Goal: Task Accomplishment & Management: Manage account settings

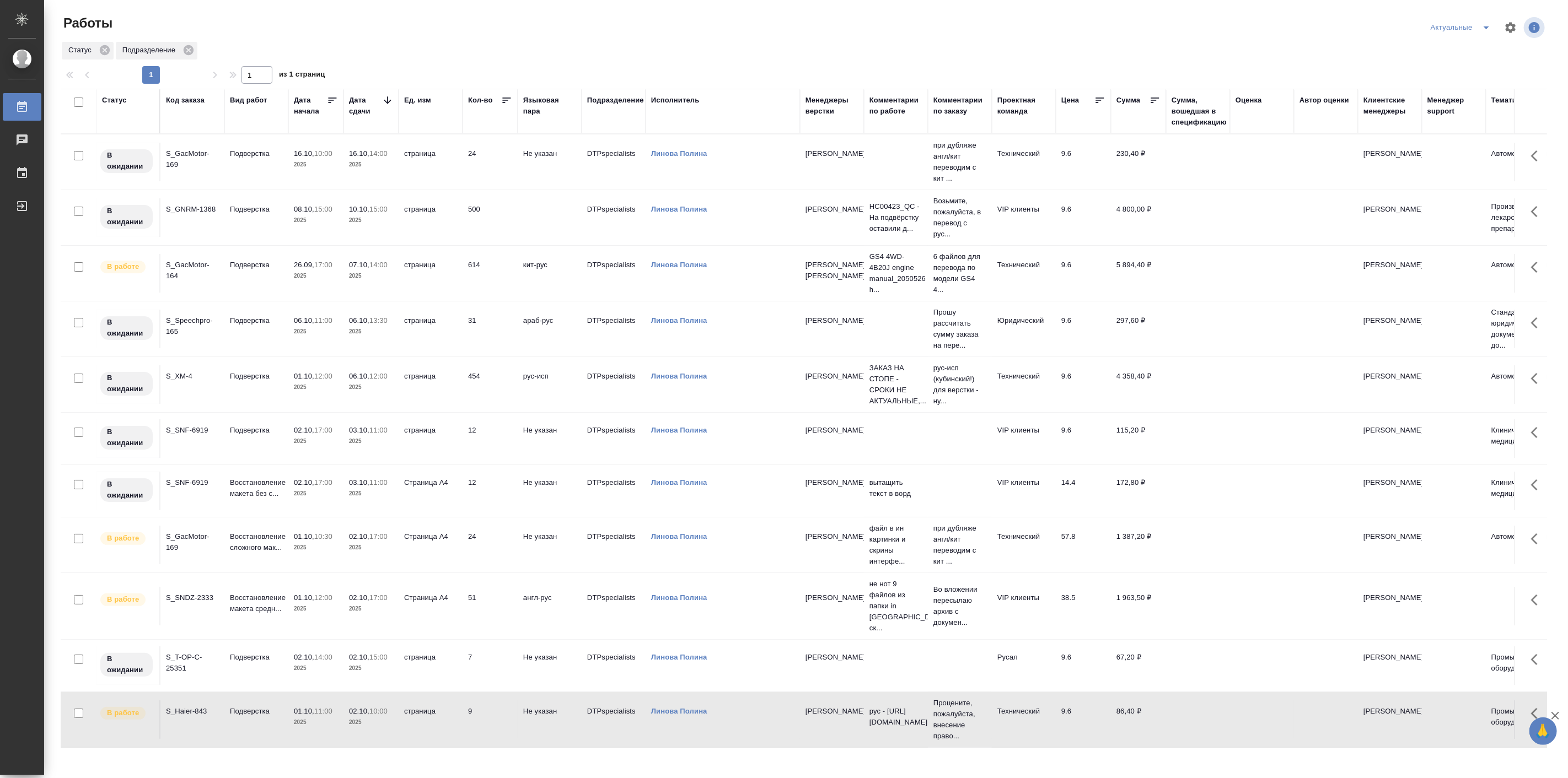
click at [1487, 29] on icon "split button" at bounding box center [1486, 28] width 13 height 13
click at [1468, 69] on li "Подбор Лайт" at bounding box center [1461, 68] width 73 height 18
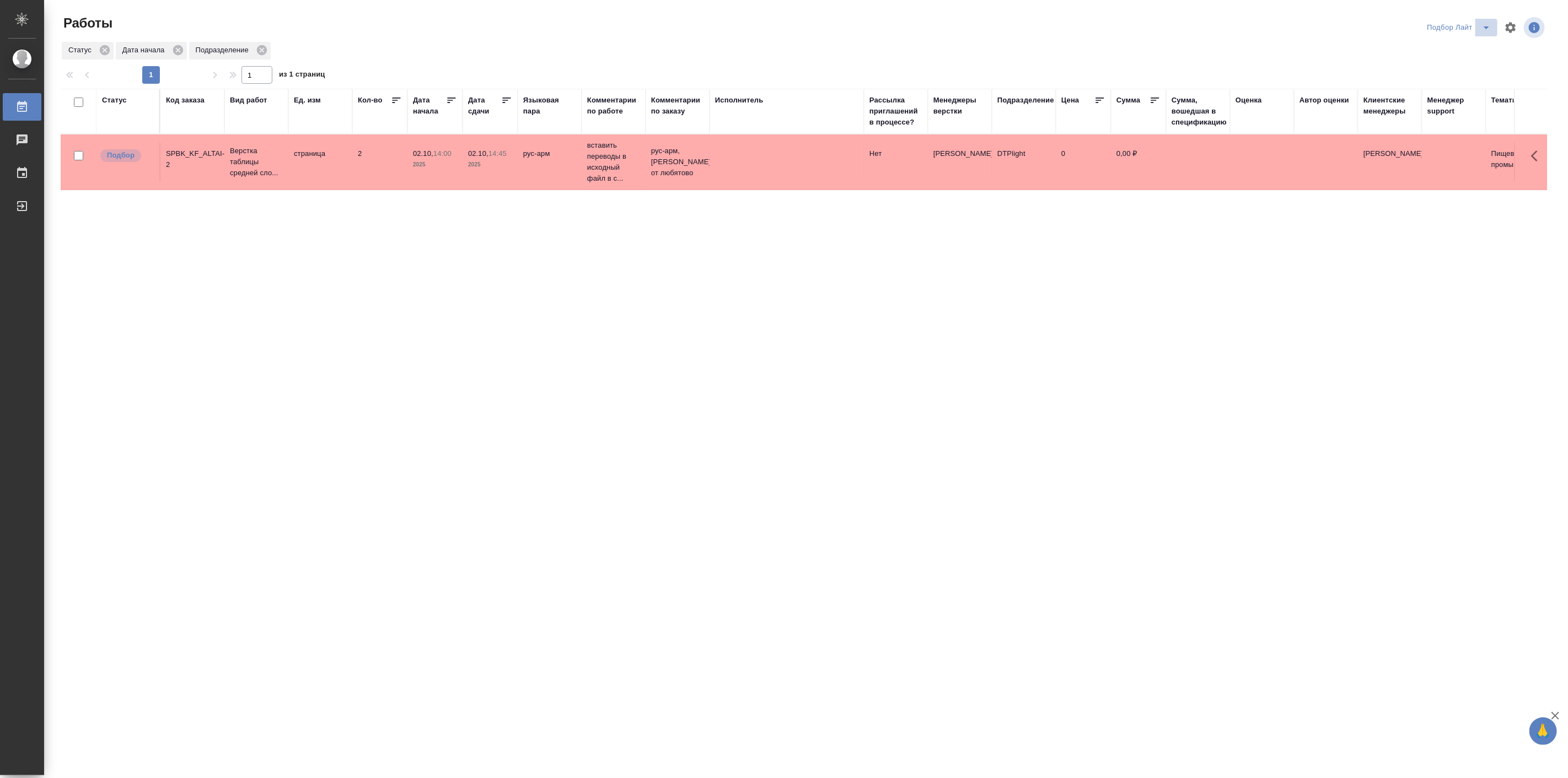
click at [1487, 28] on icon "split button" at bounding box center [1486, 27] width 6 height 2
click at [1454, 153] on li "Подбор Спец" at bounding box center [1459, 156] width 76 height 18
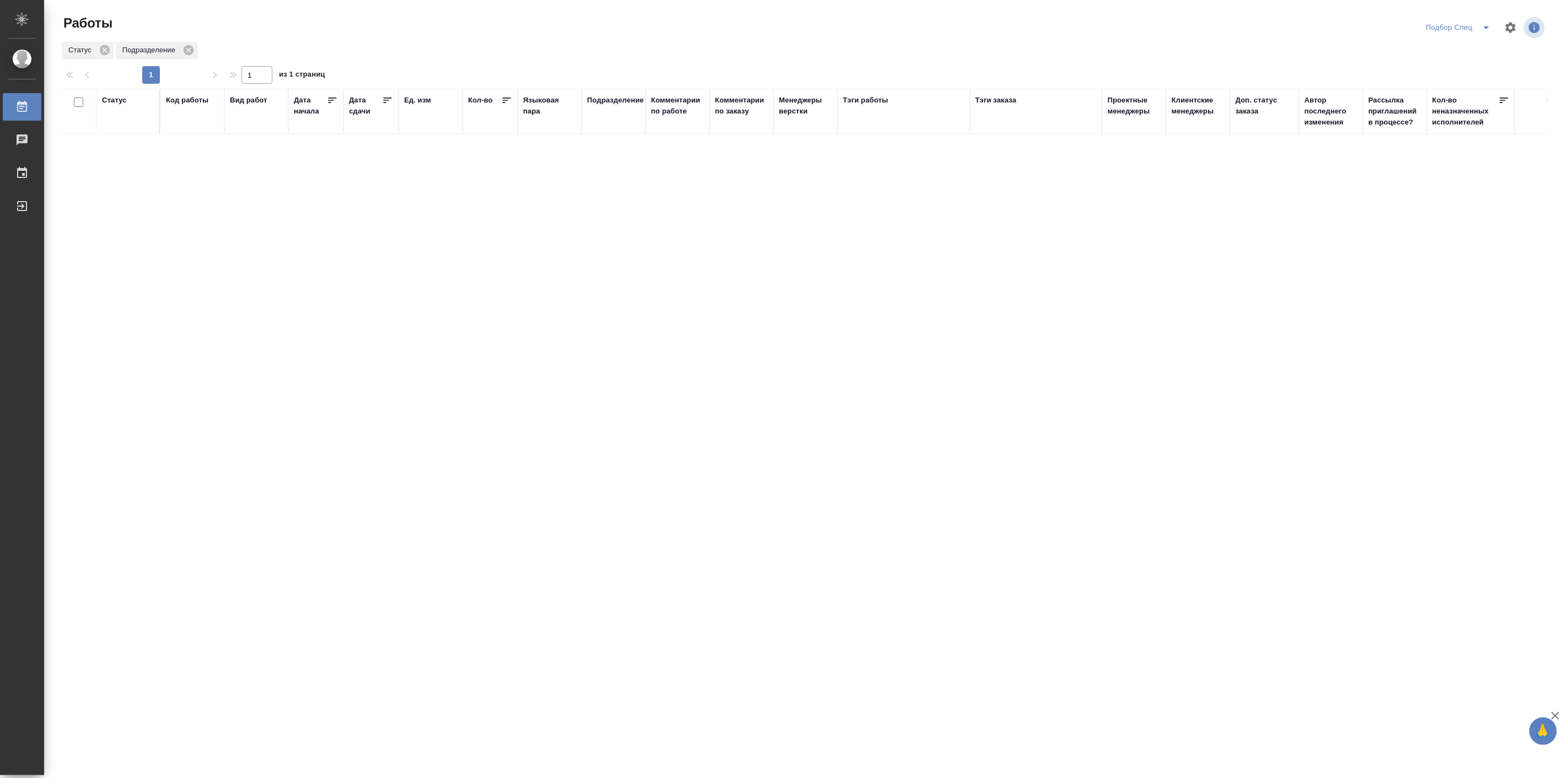
click at [1484, 28] on icon "split button" at bounding box center [1486, 28] width 13 height 13
click at [1452, 50] on li "в поиске" at bounding box center [1459, 50] width 77 height 18
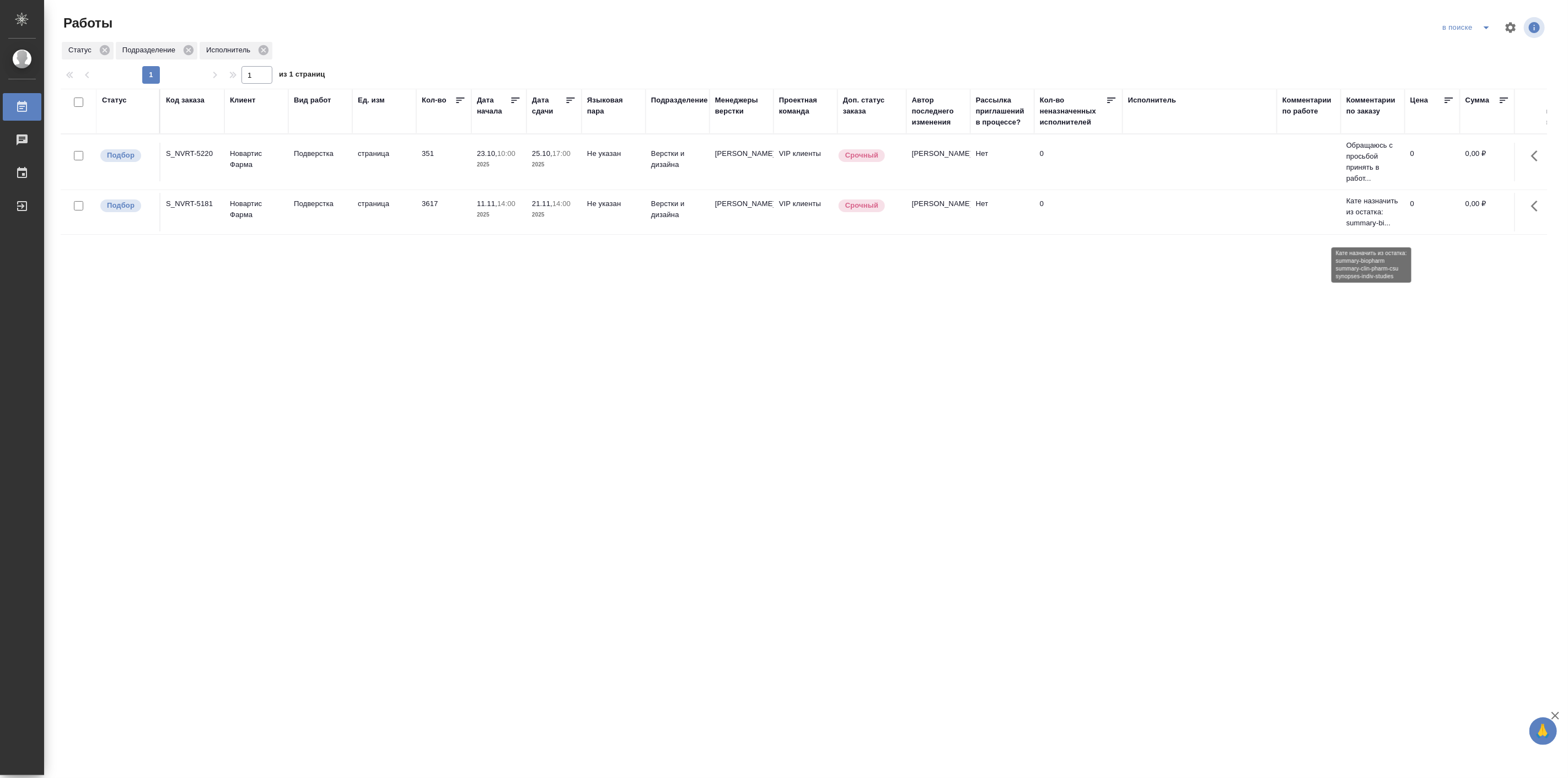
click at [1367, 214] on p "Кате назначить из остатка: summary-bi..." at bounding box center [1372, 212] width 53 height 33
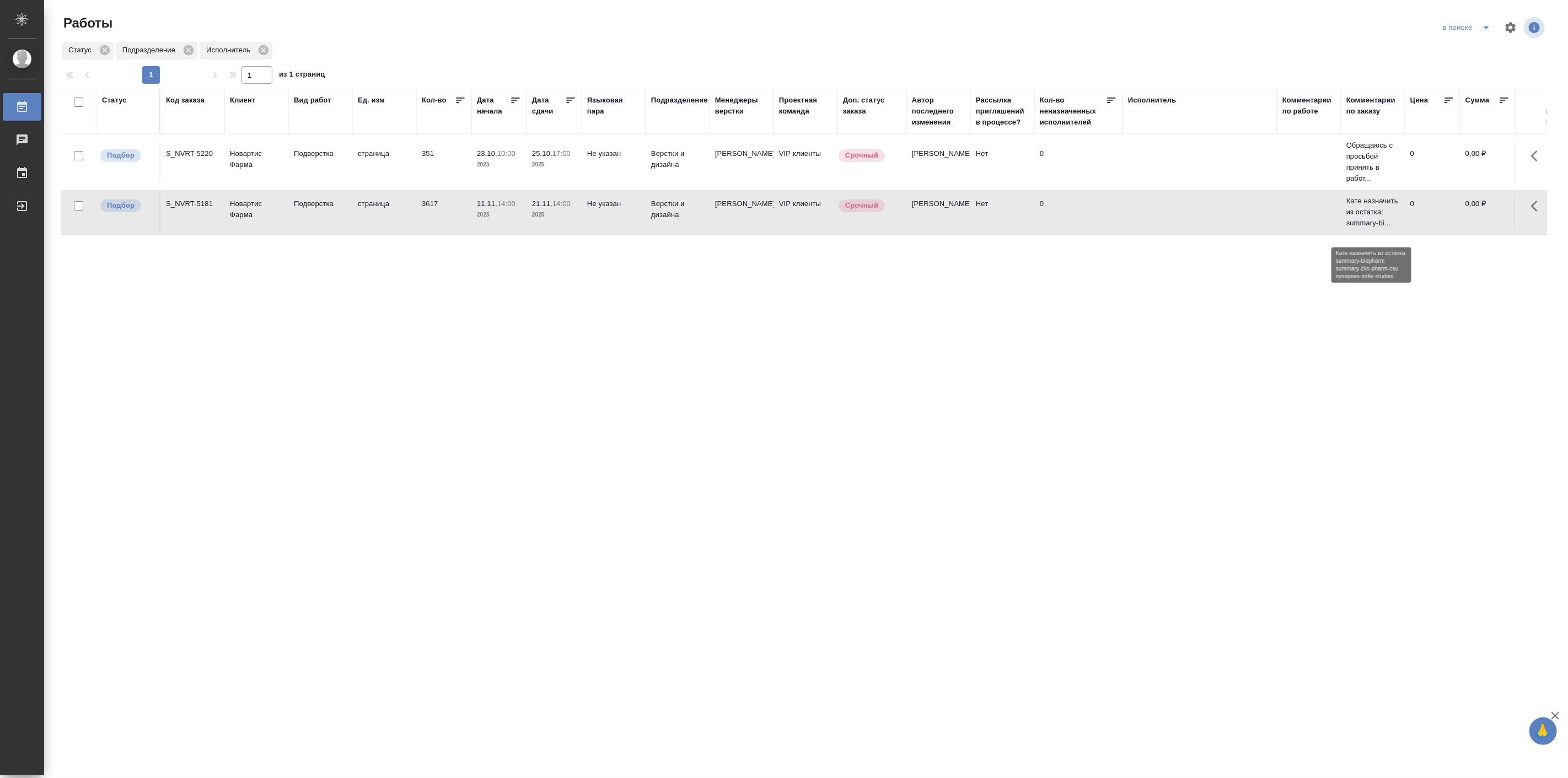
click at [1367, 214] on p "Кате назначить из остатка: summary-bi..." at bounding box center [1372, 212] width 53 height 33
click at [1487, 28] on icon "split button" at bounding box center [1486, 28] width 13 height 13
click at [1467, 45] on li "Актуальные" at bounding box center [1468, 50] width 65 height 18
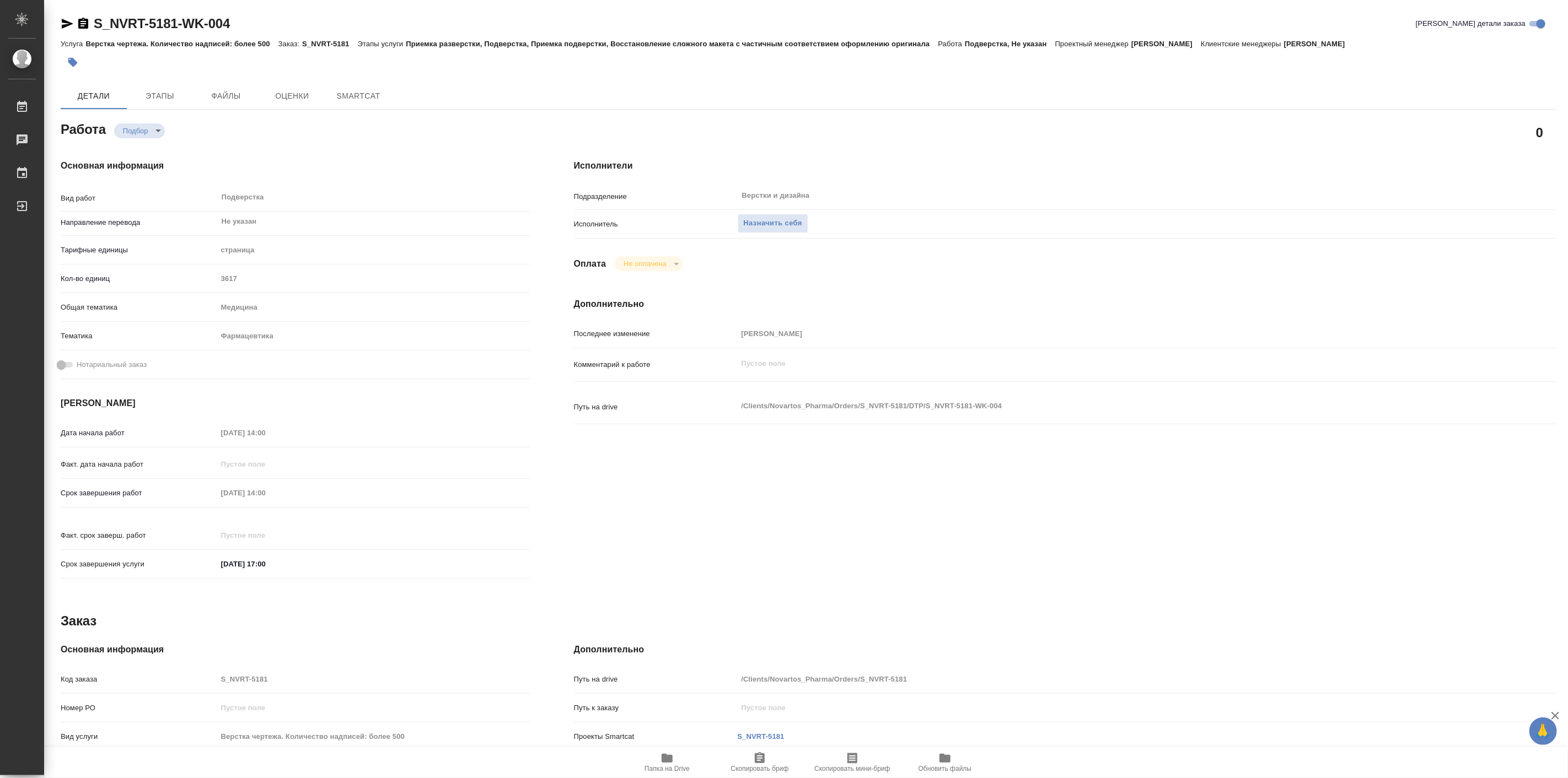
type textarea "x"
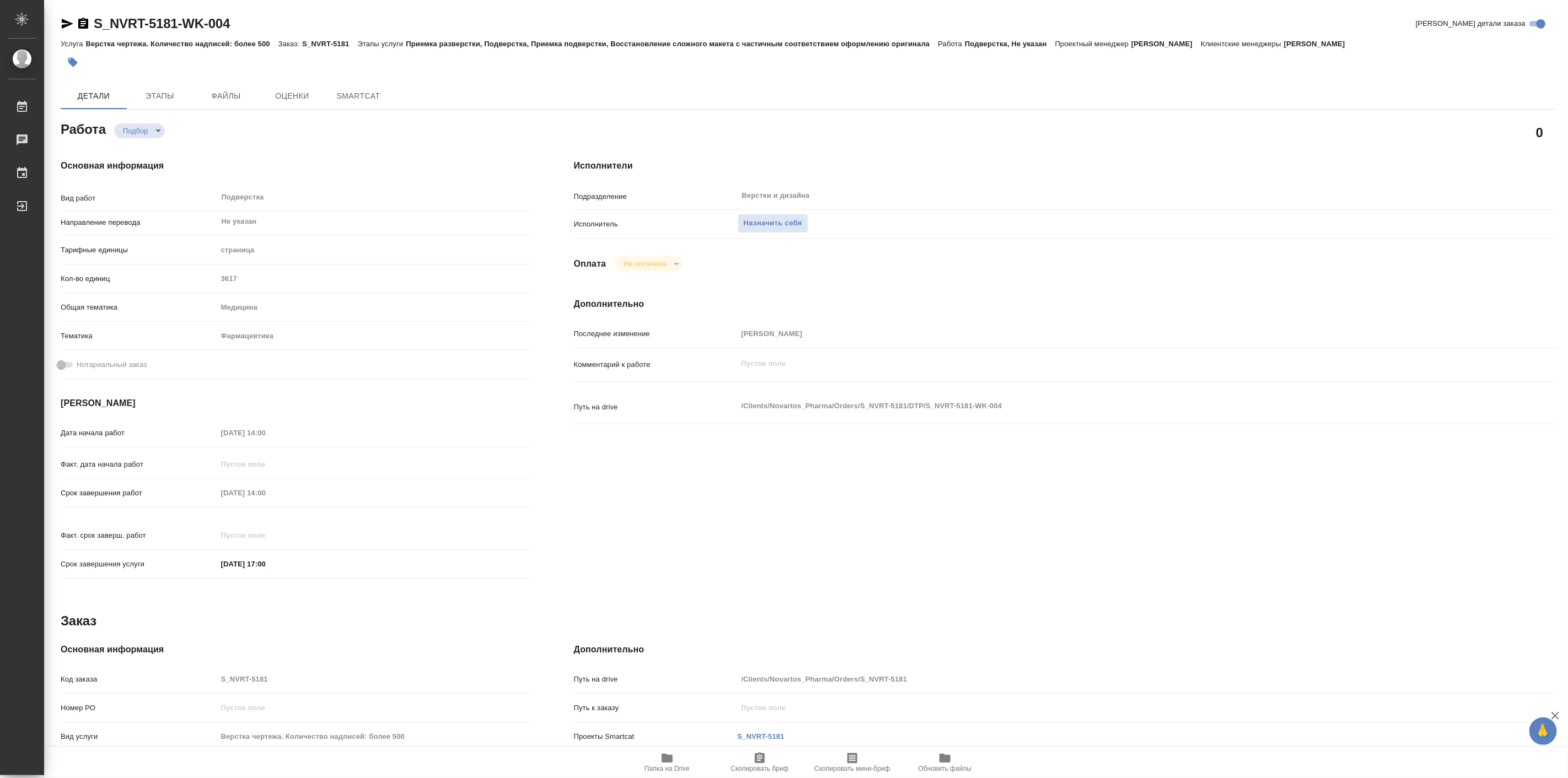
type textarea "x"
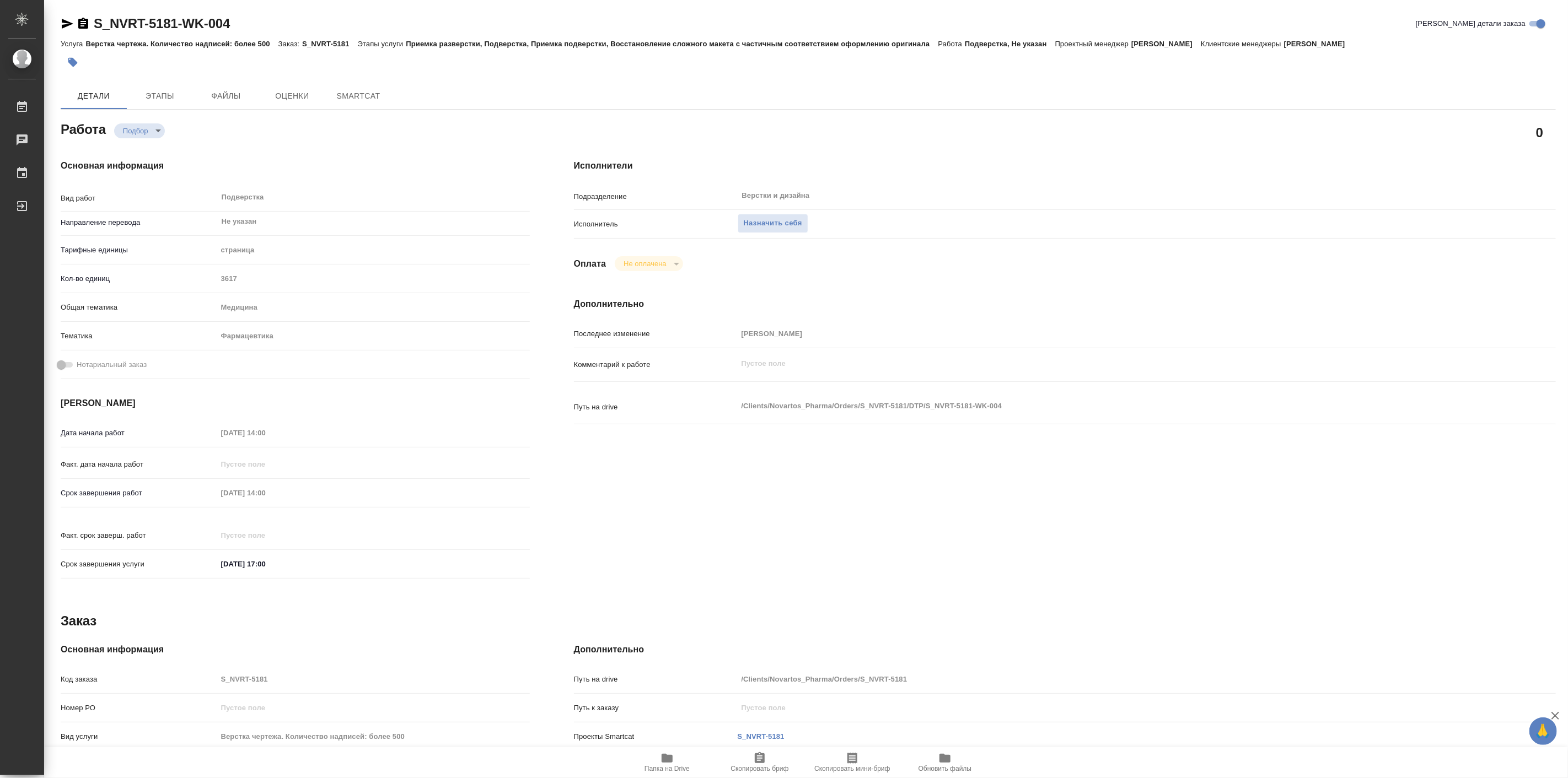
type textarea "x"
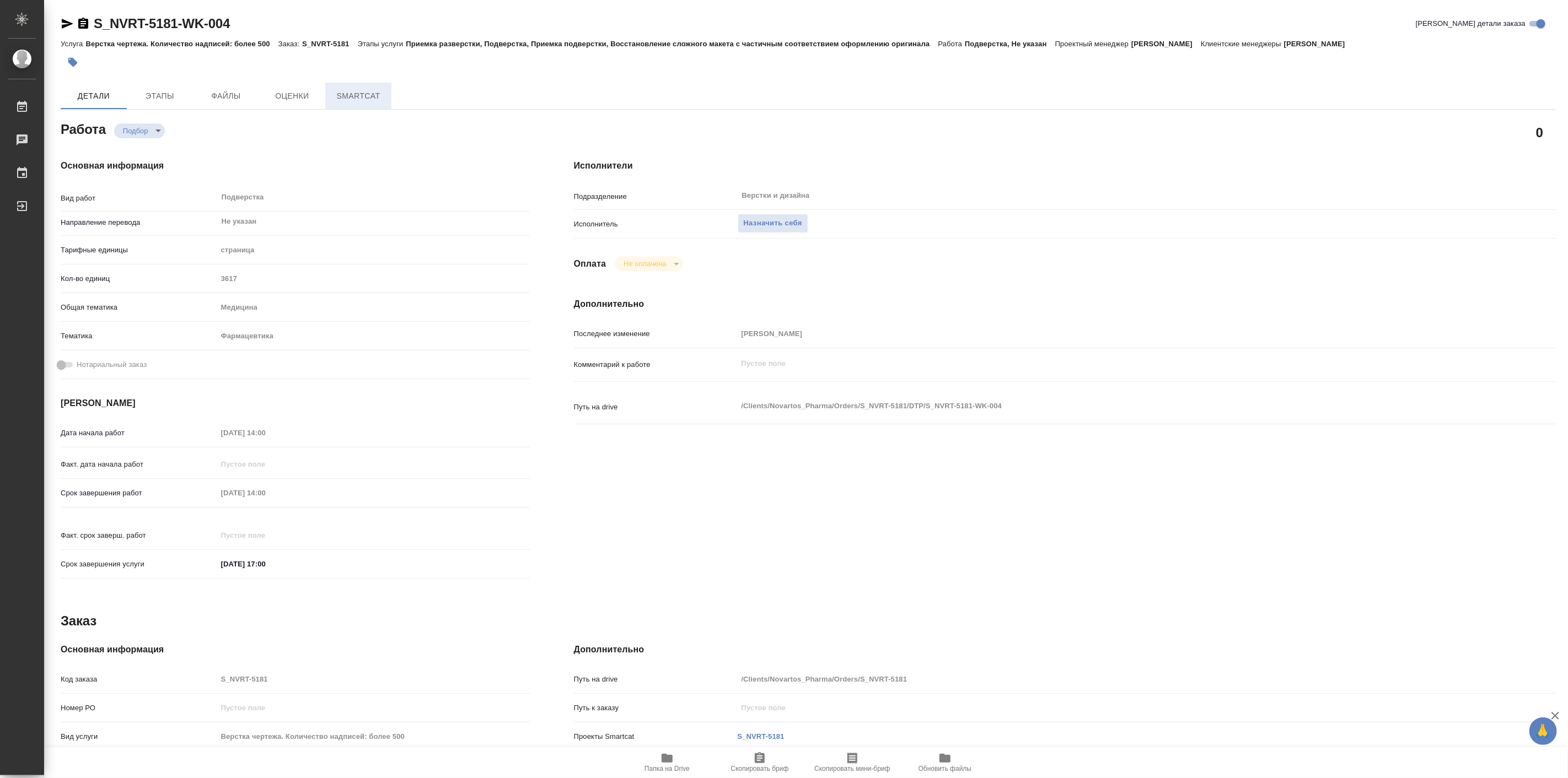
type textarea "x"
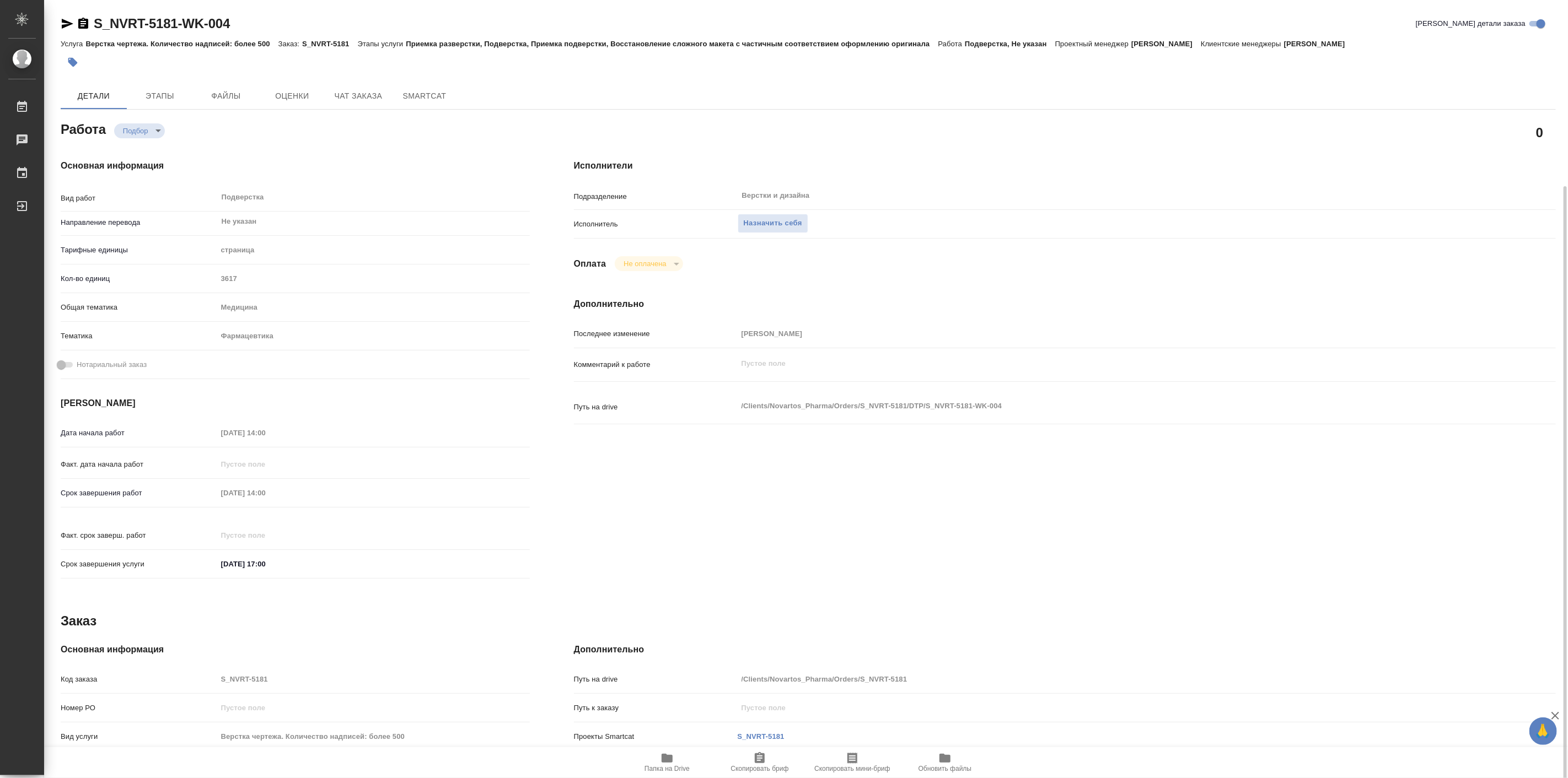
scroll to position [159, 0]
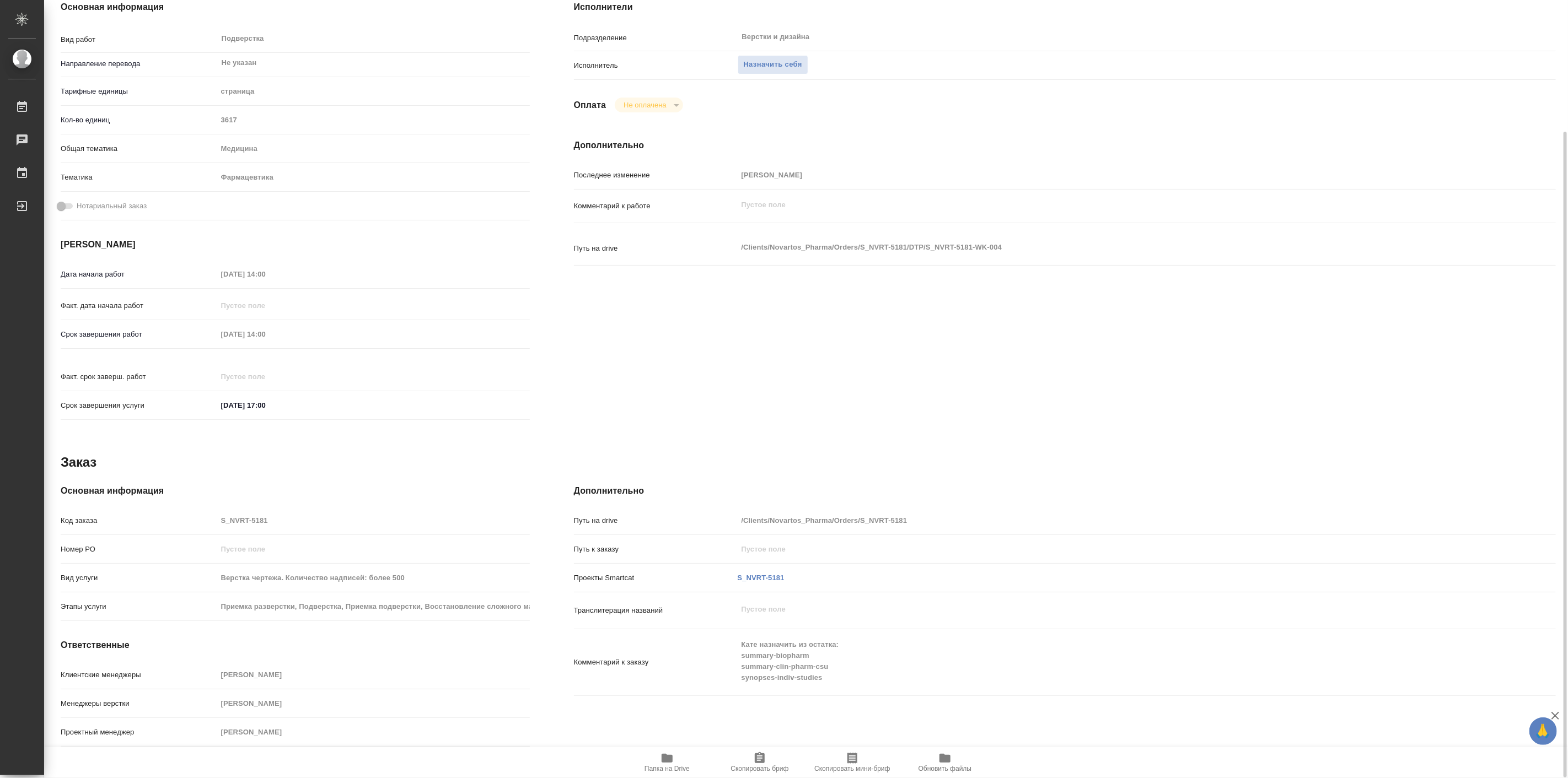
type textarea "x"
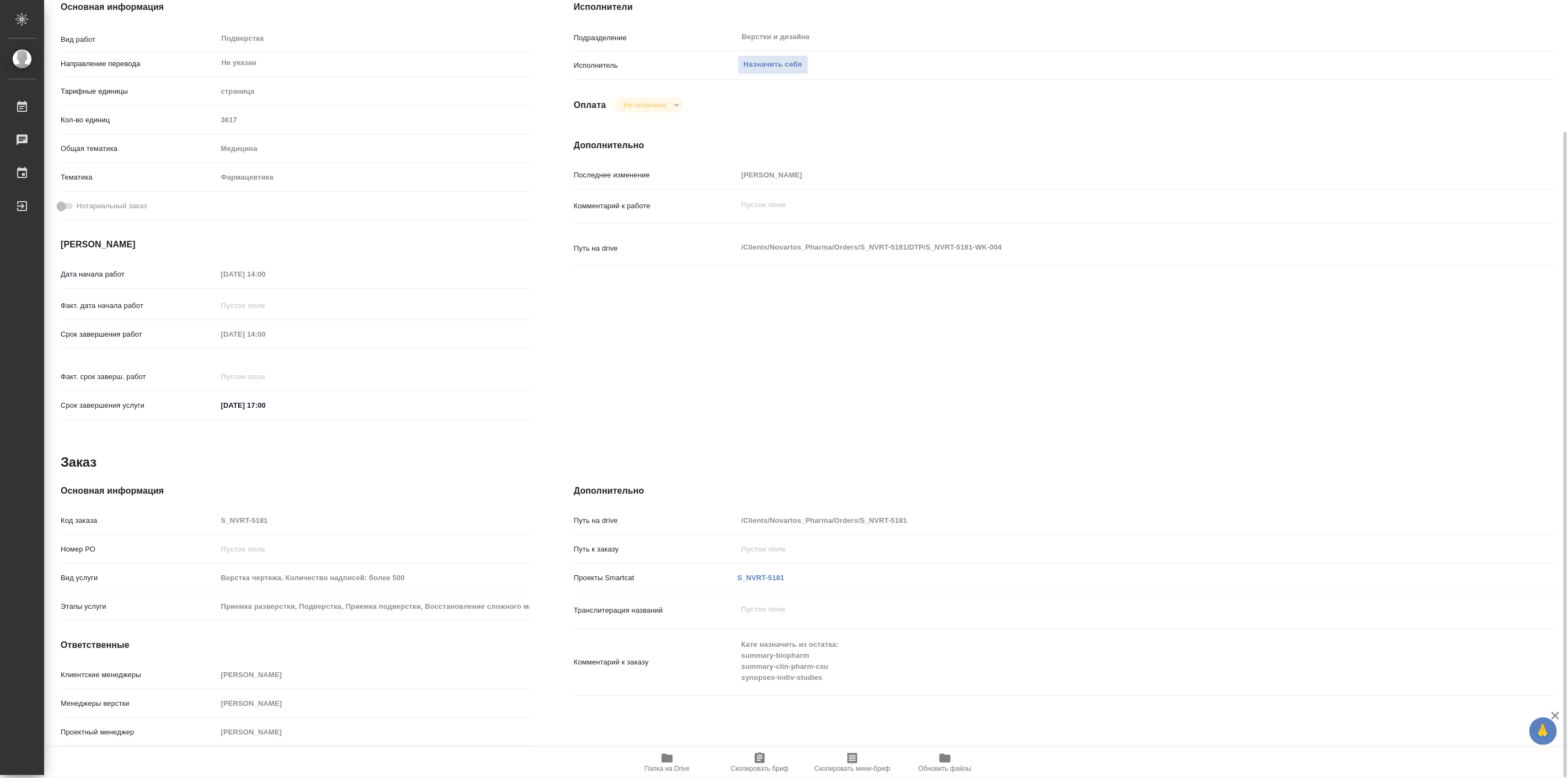
type textarea "x"
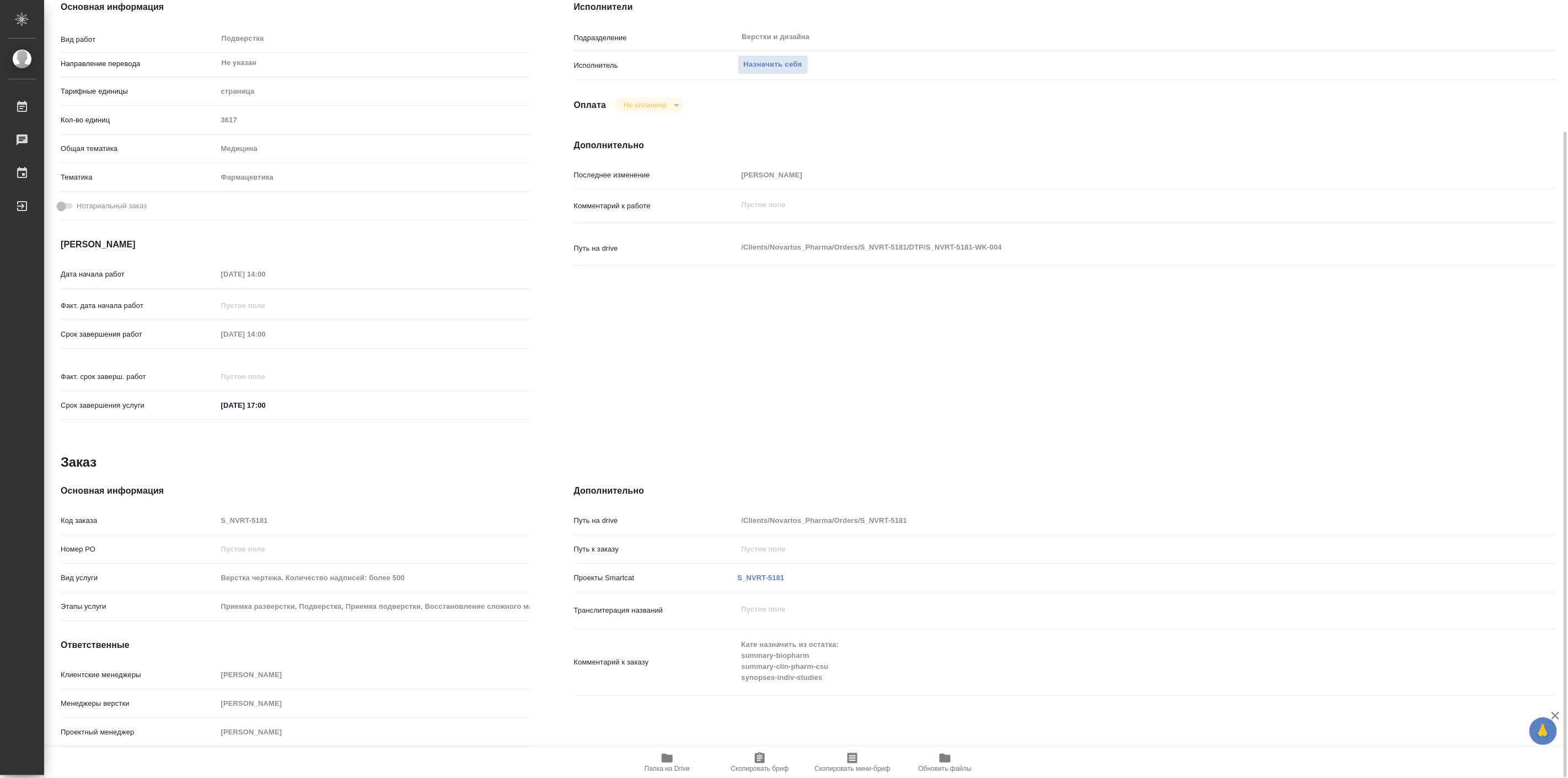
drag, startPoint x: 512, startPoint y: 478, endPoint x: 437, endPoint y: 480, distance: 75.0
click at [437, 480] on div "Основная информация Код заказа S_NVRT-5181 Номер РО Вид услуги Верстка чертежа.…" at bounding box center [295, 617] width 513 height 311
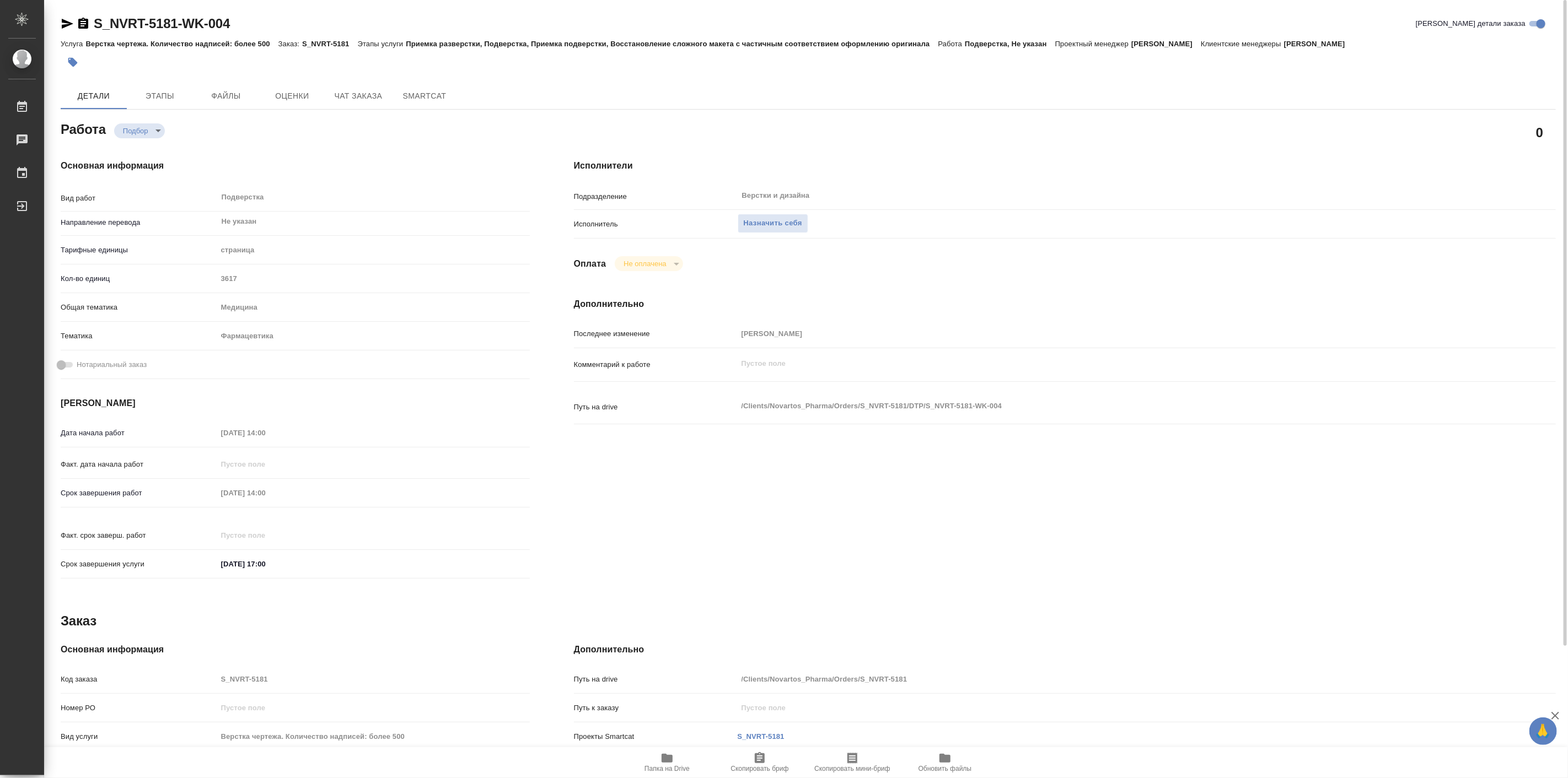
drag, startPoint x: 437, startPoint y: 480, endPoint x: 343, endPoint y: 117, distance: 375.0
click at [343, 119] on div "Работа Подбор recruiting" at bounding box center [295, 128] width 469 height 20
click at [348, 91] on span "Чат заказа" at bounding box center [358, 95] width 53 height 14
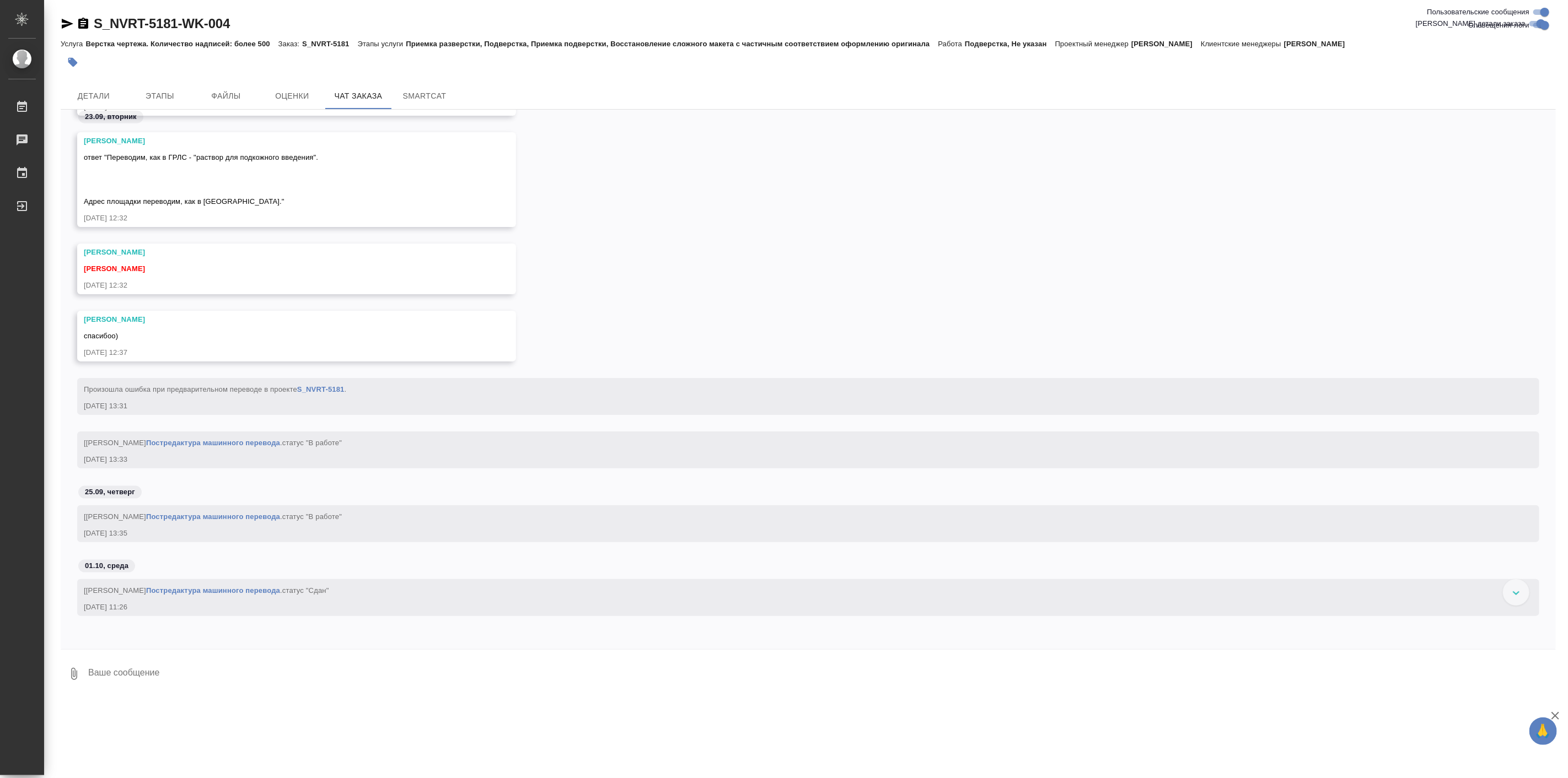
scroll to position [278626, 0]
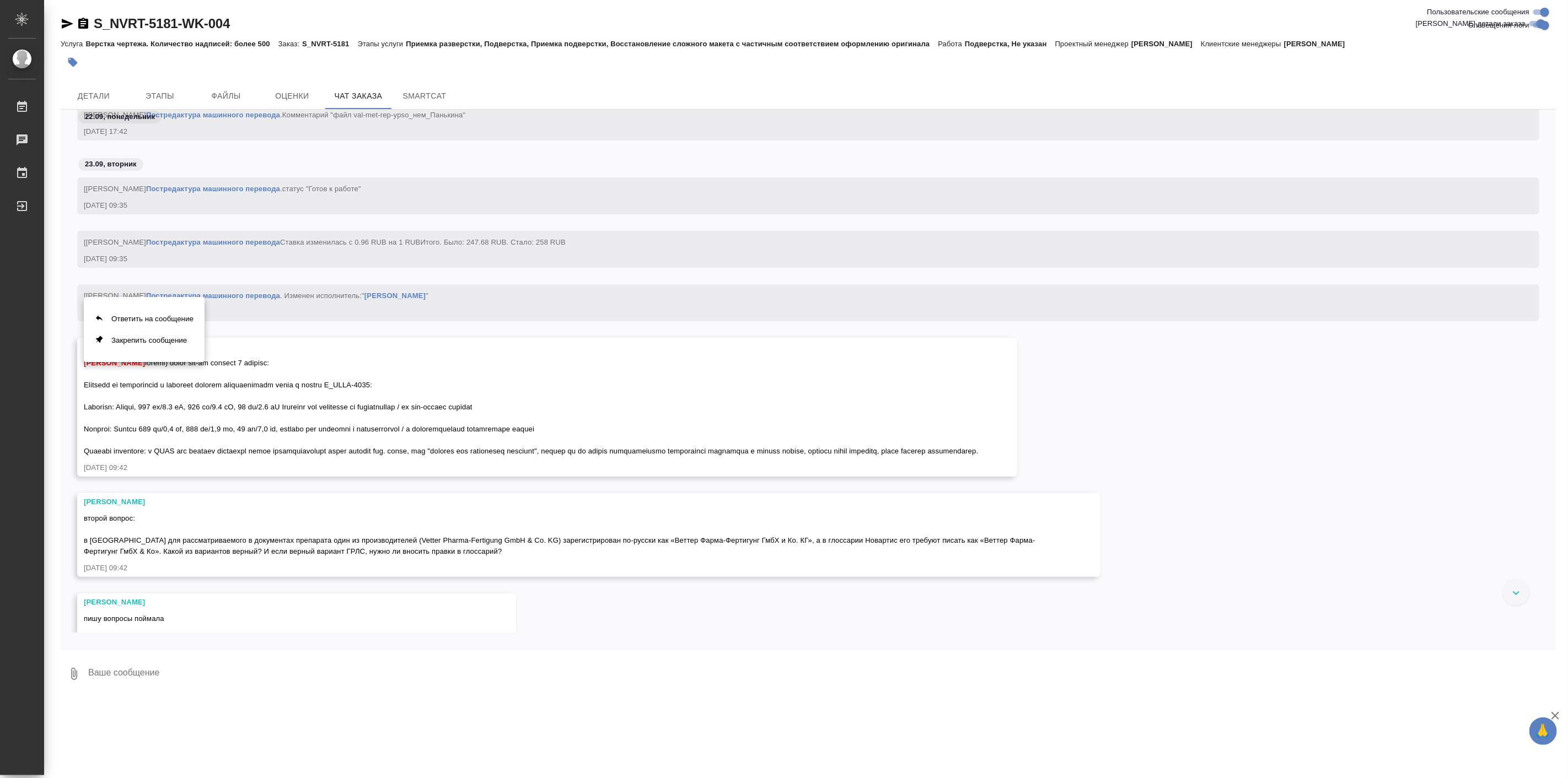
click at [333, 561] on div at bounding box center [784, 389] width 1568 height 778
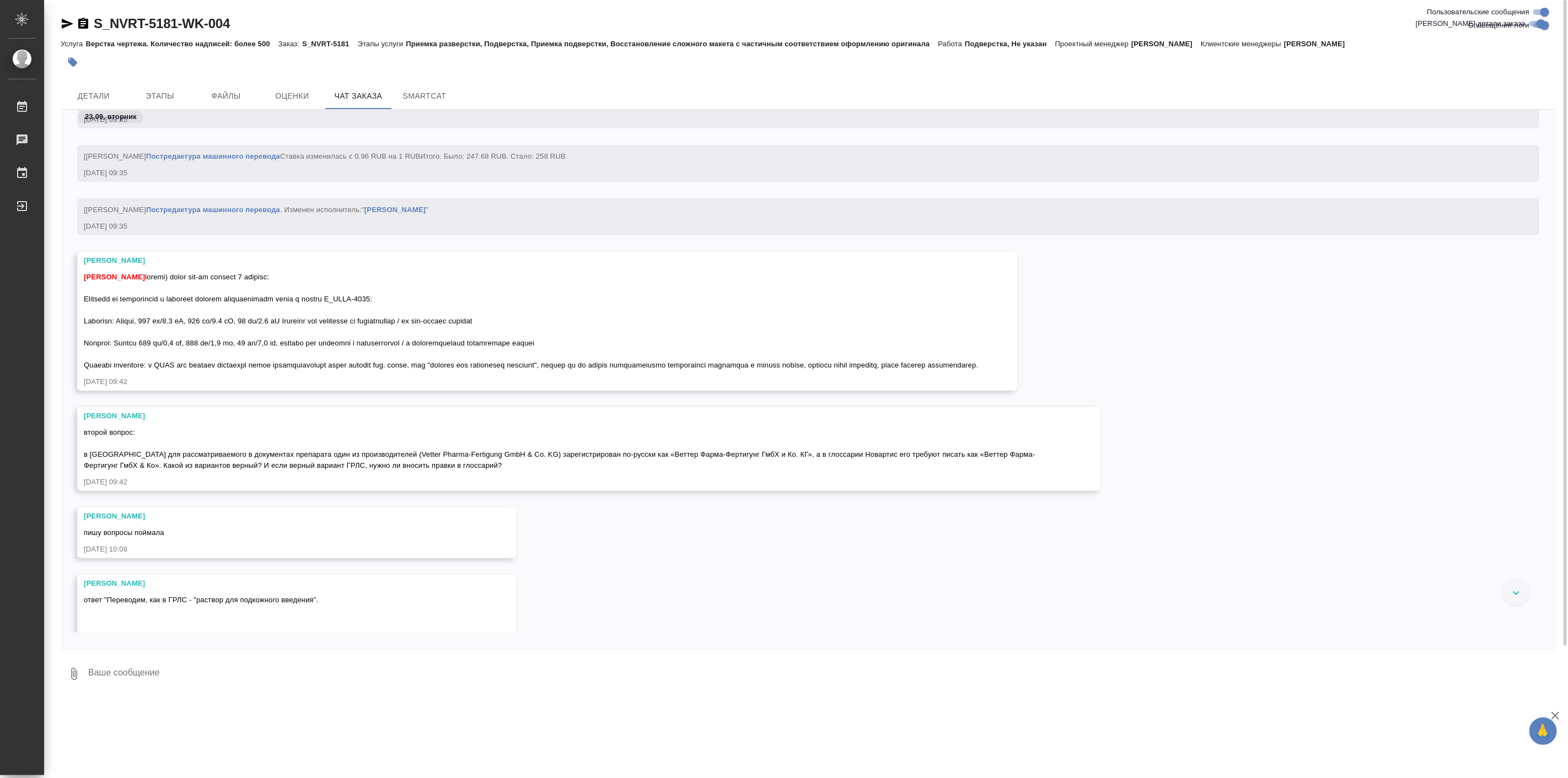
scroll to position [278729, 0]
drag, startPoint x: 351, startPoint y: 555, endPoint x: 385, endPoint y: 596, distance: 53.3
click at [385, 584] on div "[PERSON_NAME]" at bounding box center [281, 578] width 394 height 11
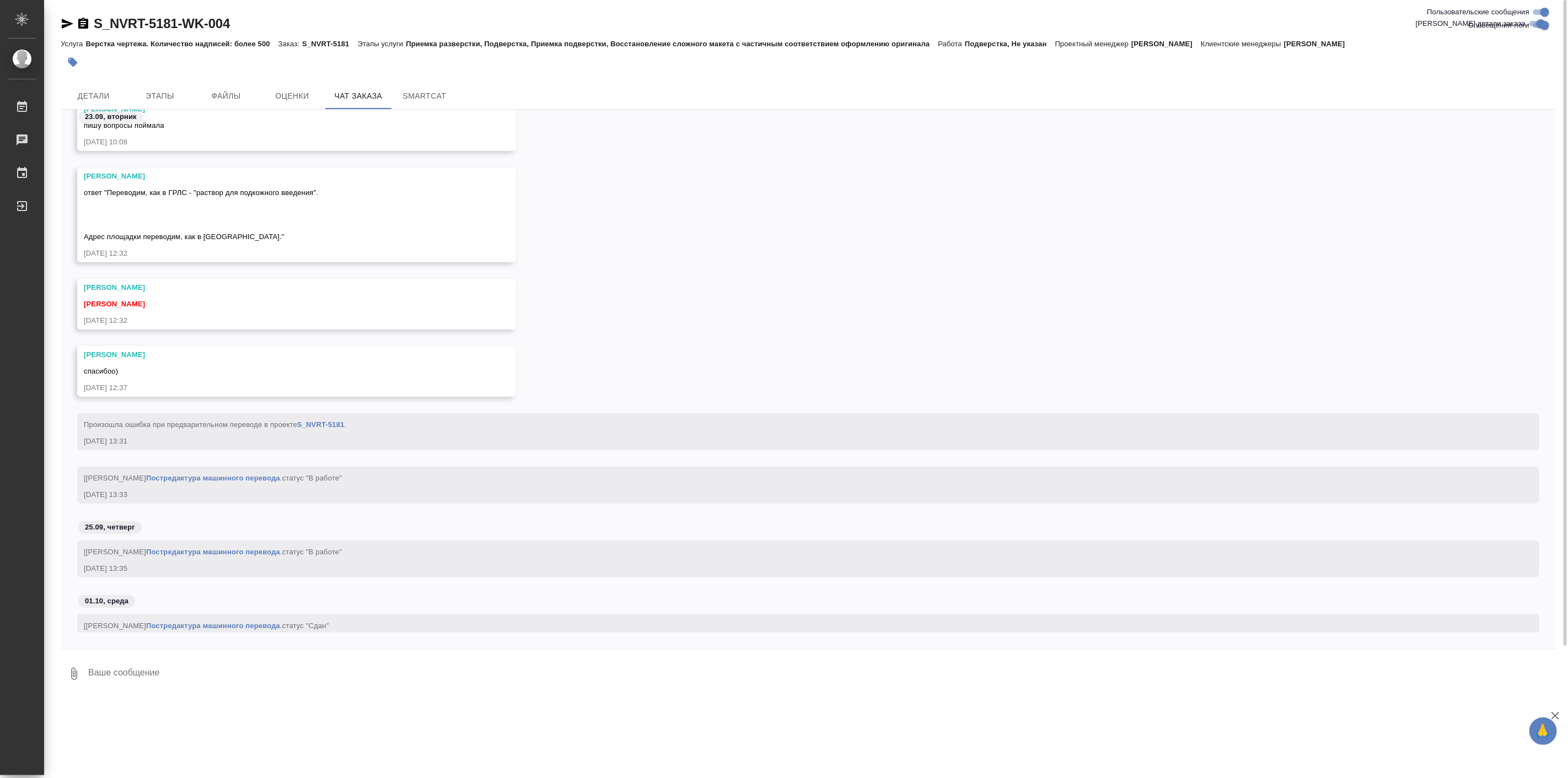
scroll to position [279187, 0]
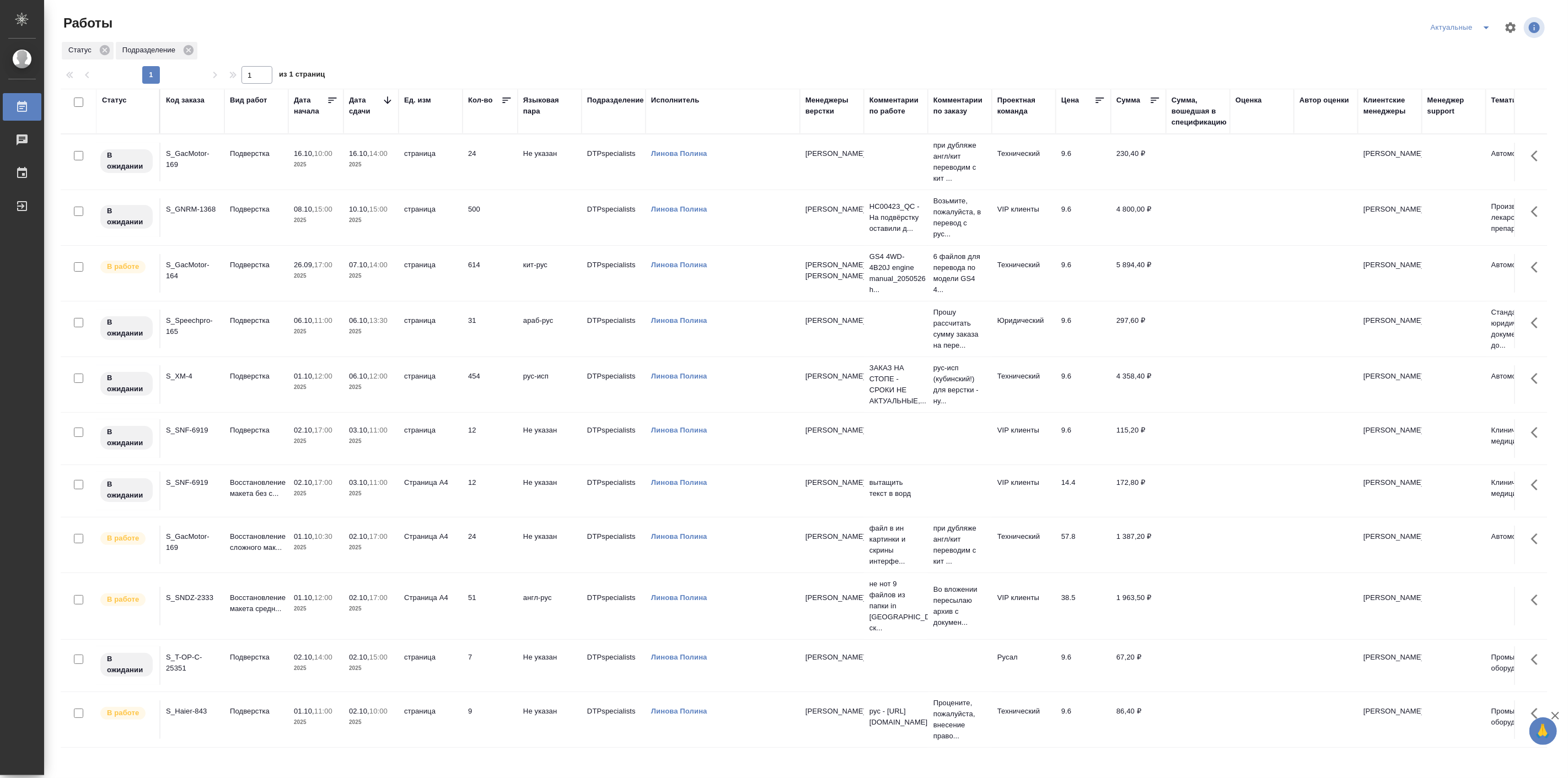
scroll to position [64, 0]
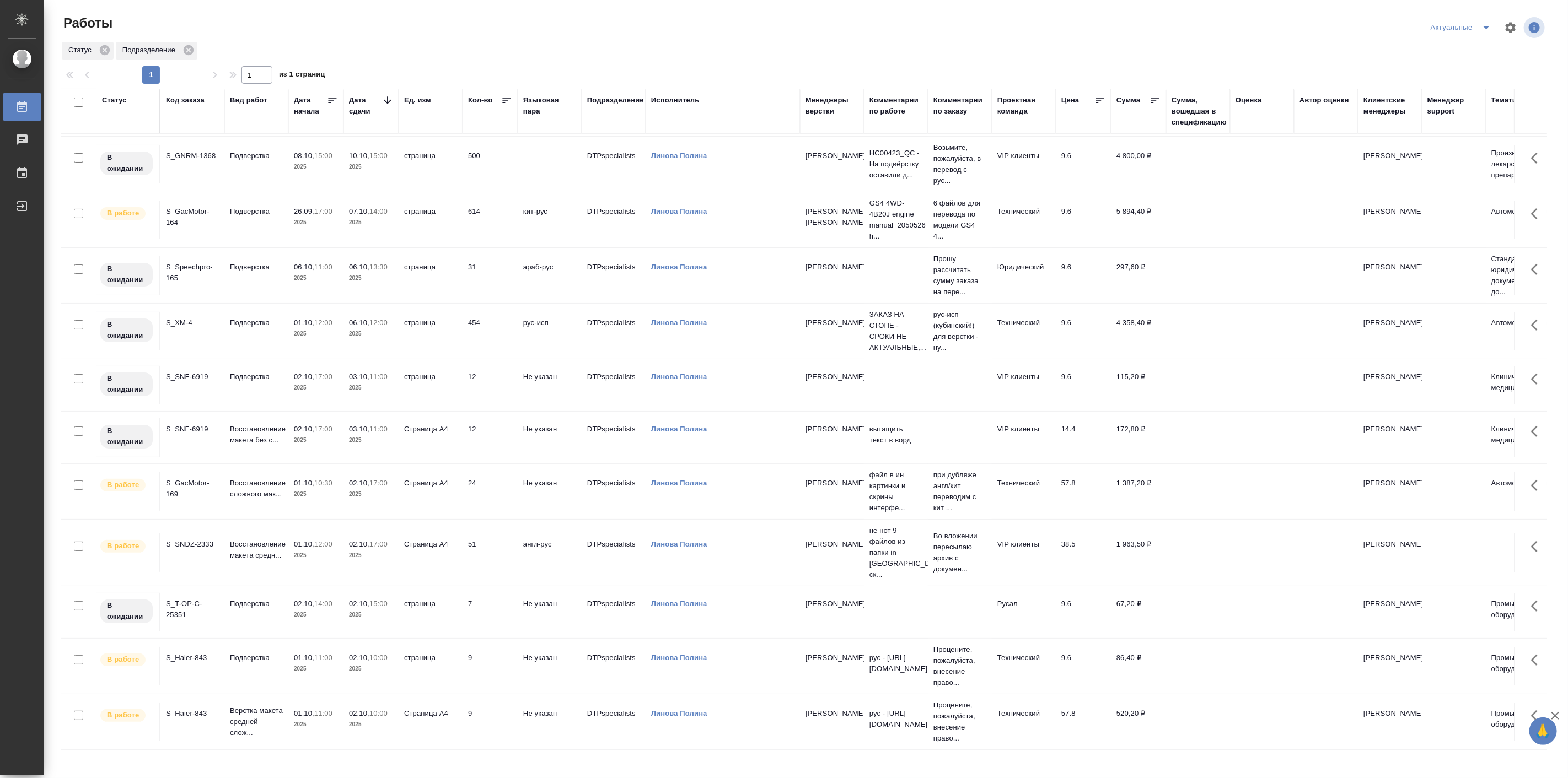
drag, startPoint x: 312, startPoint y: 3, endPoint x: 603, endPoint y: 26, distance: 291.9
click at [603, 26] on div at bounding box center [808, 28] width 498 height 26
click at [609, 23] on div at bounding box center [808, 28] width 498 height 26
